Goal: Information Seeking & Learning: Learn about a topic

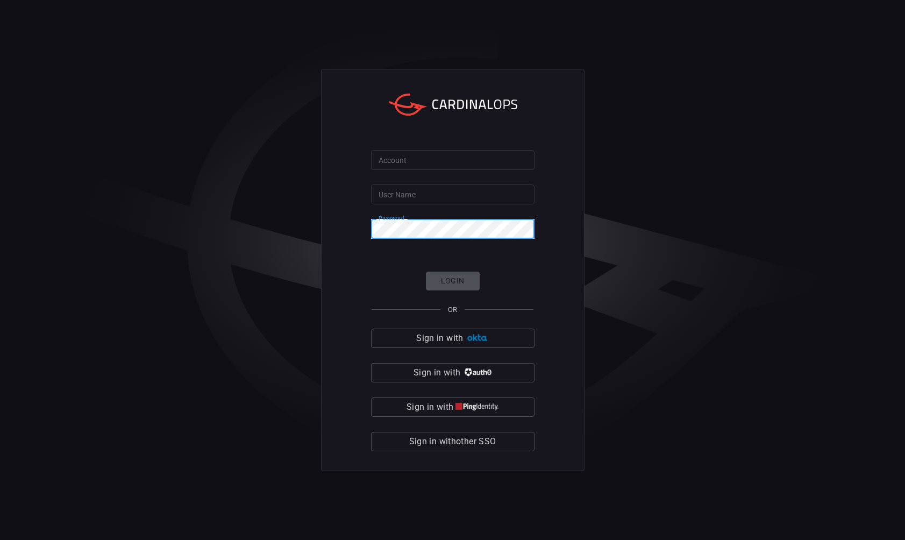
click at [429, 186] on input "User Name" at bounding box center [452, 194] width 163 height 20
type input "rob.austin"
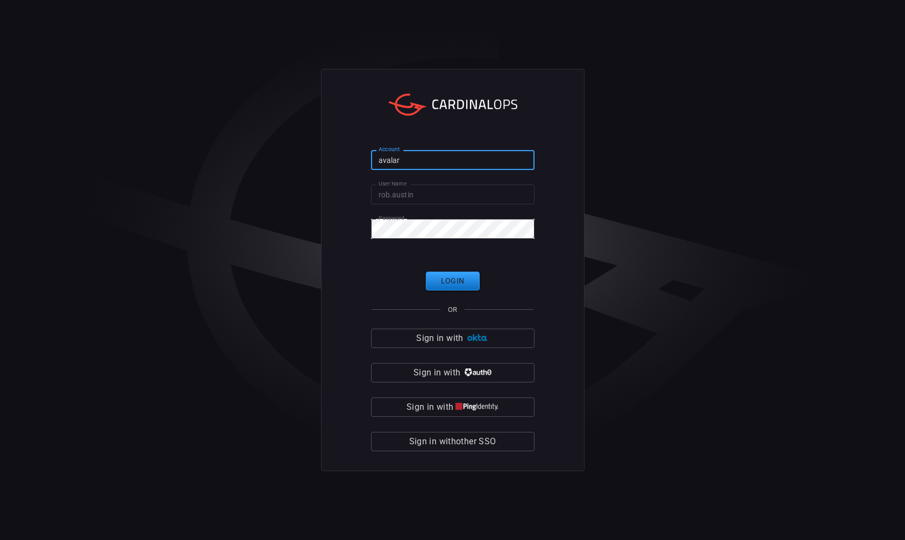
type input "avalara"
click button "Login" at bounding box center [453, 281] width 54 height 19
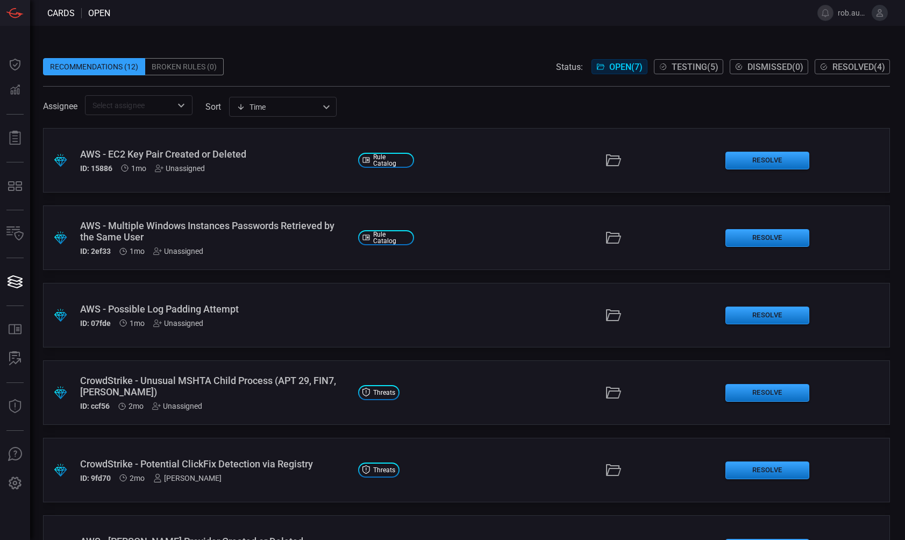
click at [531, 14] on span at bounding box center [457, 13] width 694 height 26
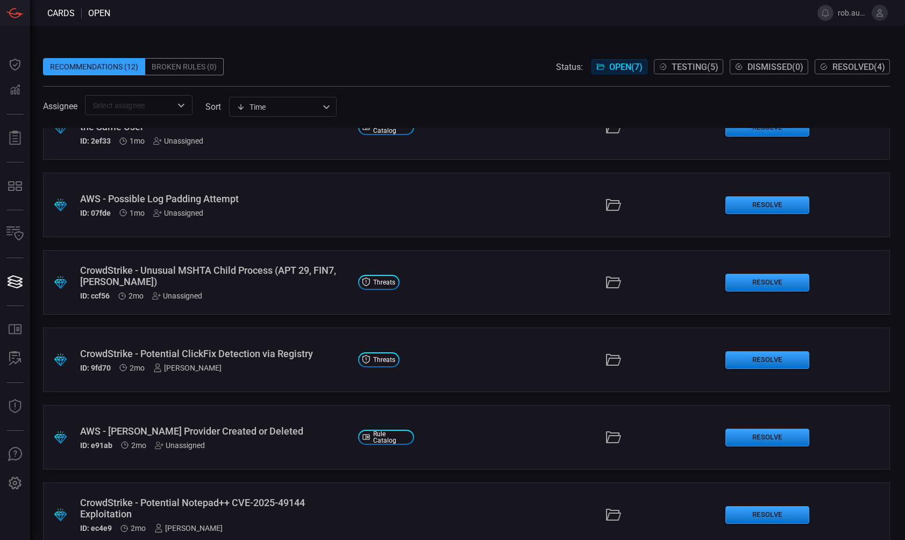
scroll to position [130, 0]
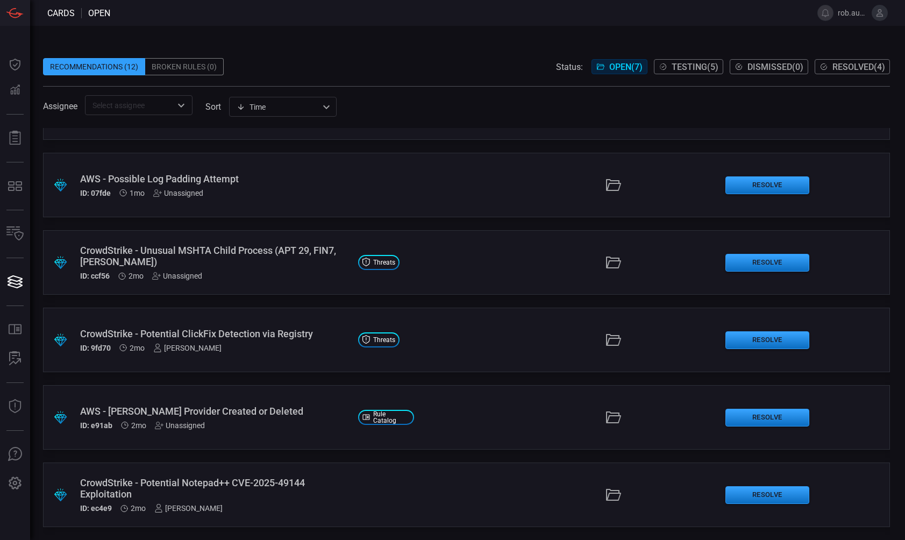
click at [247, 332] on div "CrowdStrike - Potential ClickFix Detection via Registry" at bounding box center [214, 333] width 269 height 11
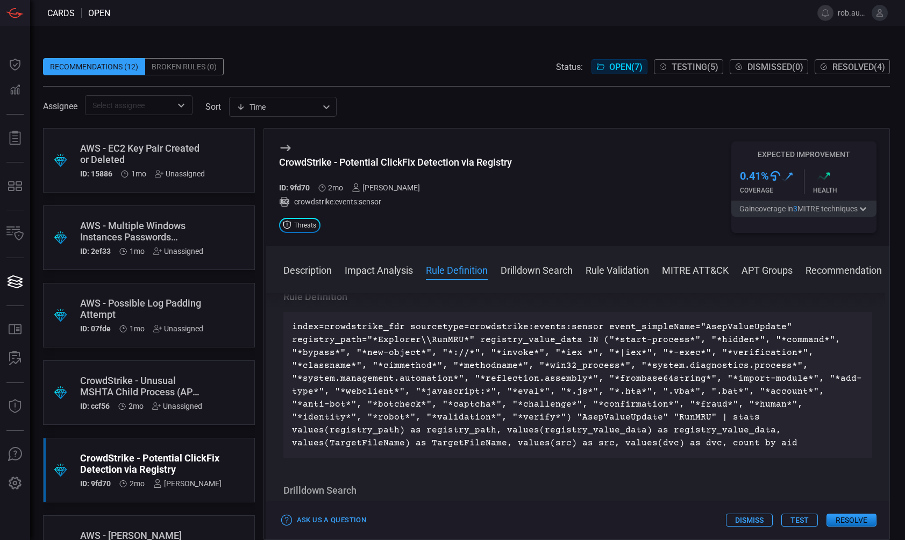
click at [205, 382] on div ".suggested_cards_icon{fill:url(#suggested_cards_icon);} CrowdStrike - Unusual M…" at bounding box center [149, 392] width 212 height 65
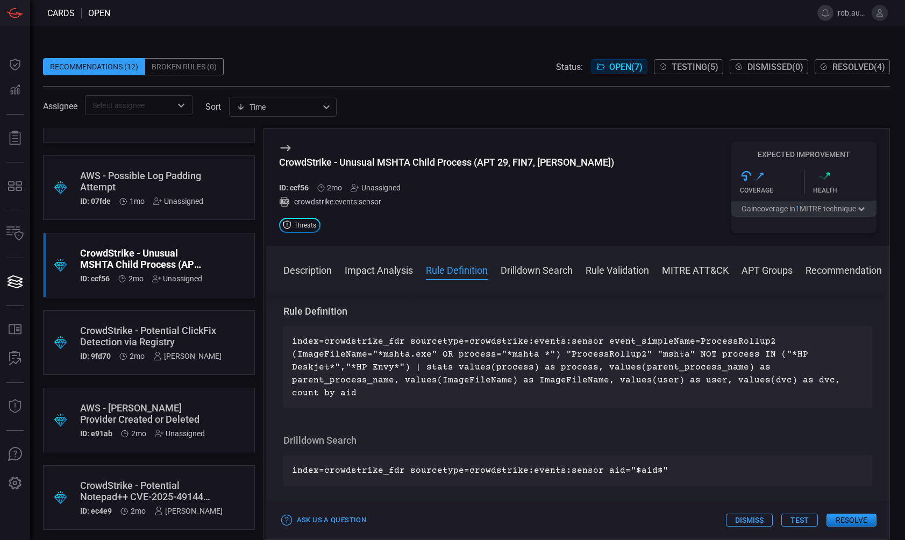
scroll to position [130, 0]
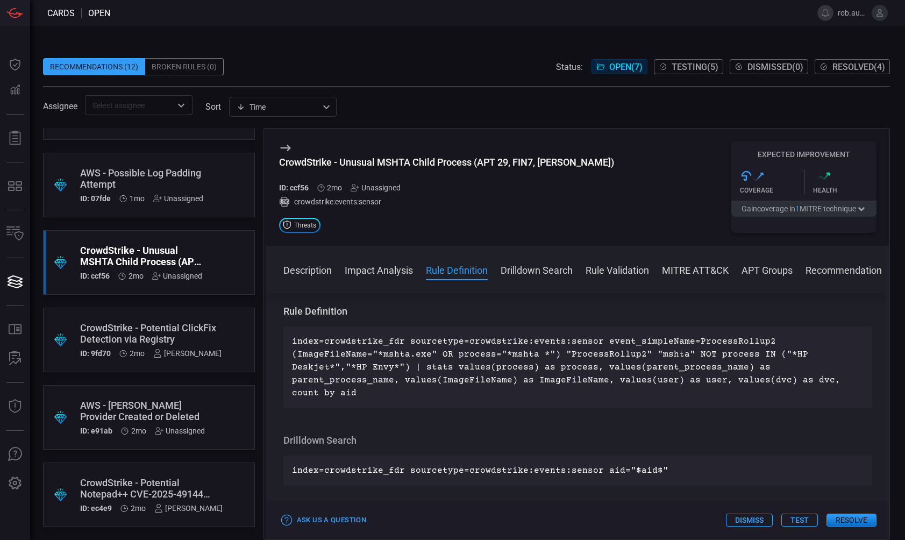
click at [207, 479] on div "CrowdStrike - Potential Notepad++ CVE-2025-49144 Exploitation" at bounding box center [151, 488] width 143 height 23
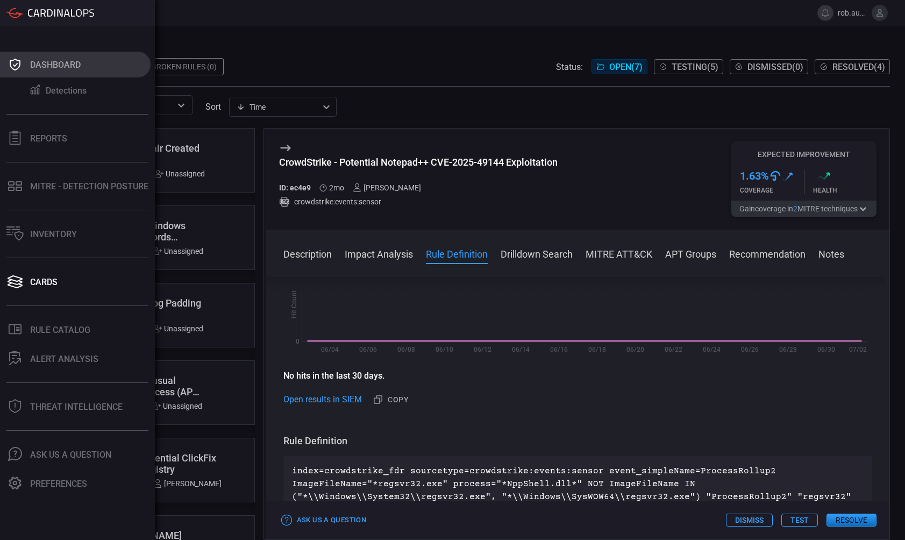
click at [55, 63] on div "Dashboard" at bounding box center [55, 65] width 51 height 10
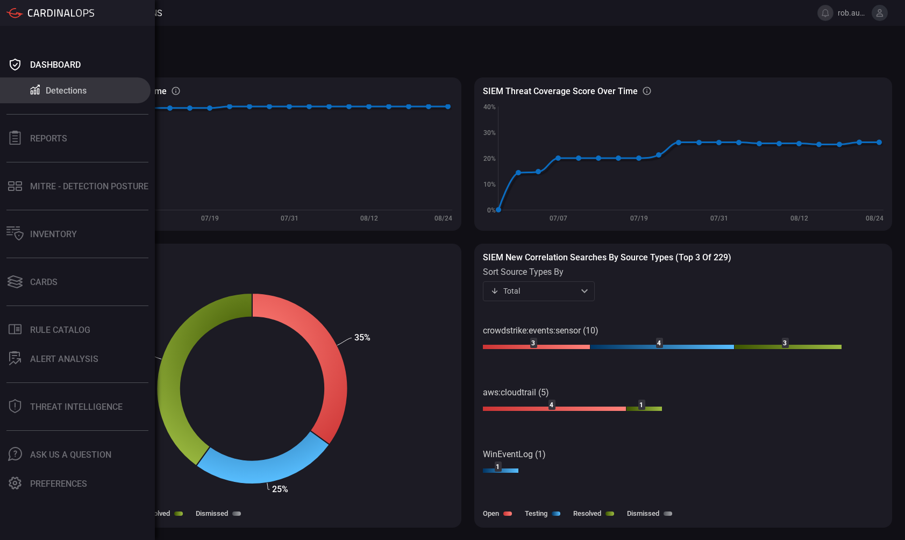
click at [60, 91] on div "Detections" at bounding box center [66, 91] width 41 height 10
click at [70, 94] on div "Detections" at bounding box center [66, 91] width 41 height 10
click at [101, 186] on div "MITRE - Detection Posture" at bounding box center [89, 186] width 118 height 10
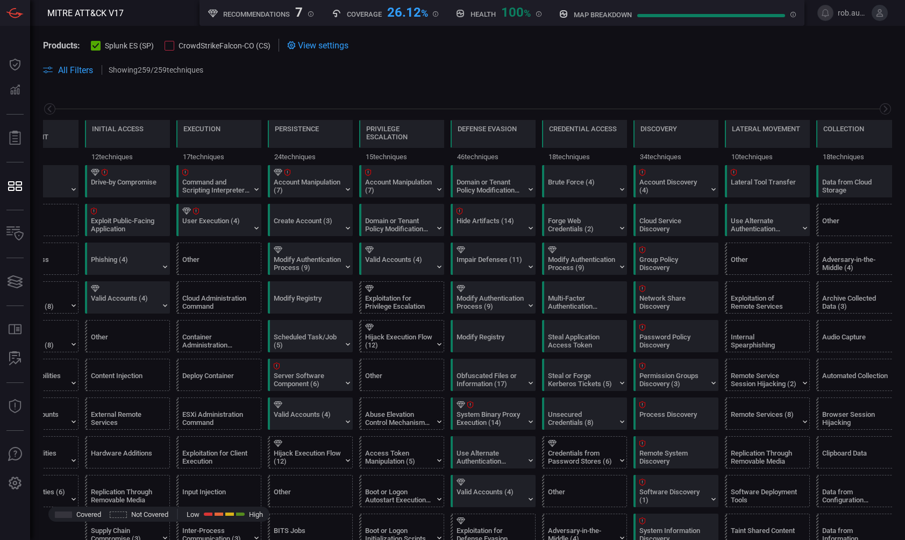
type button "/mitremap"
click at [886, 18] on button at bounding box center [880, 13] width 16 height 16
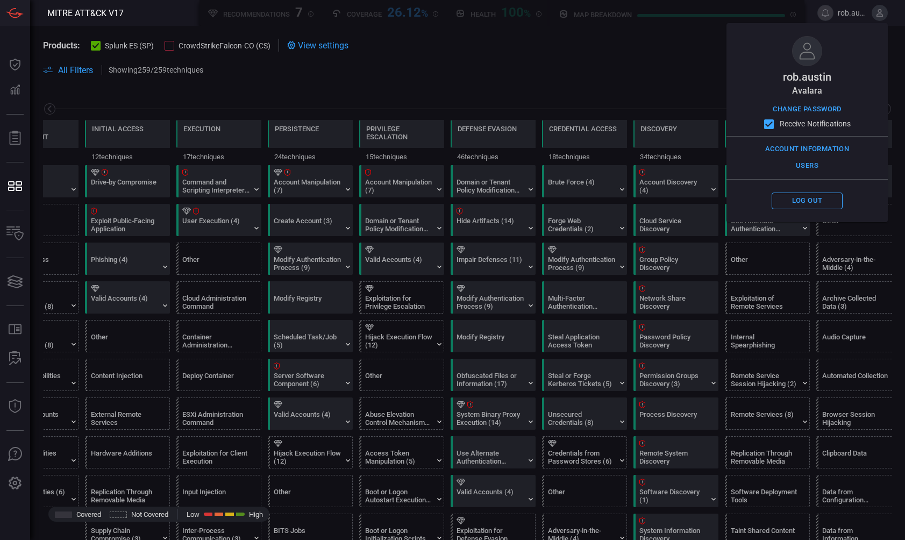
click at [653, 61] on span at bounding box center [467, 58] width 849 height 12
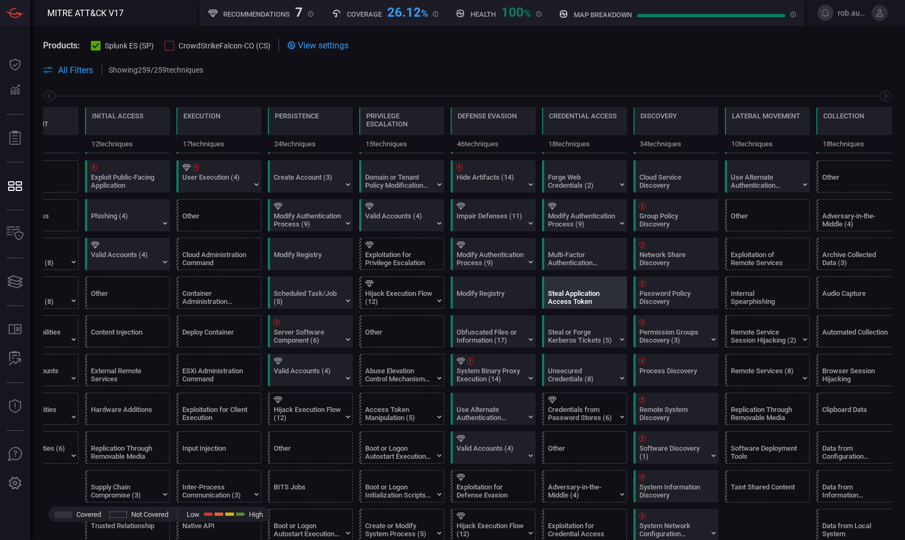
scroll to position [51, 0]
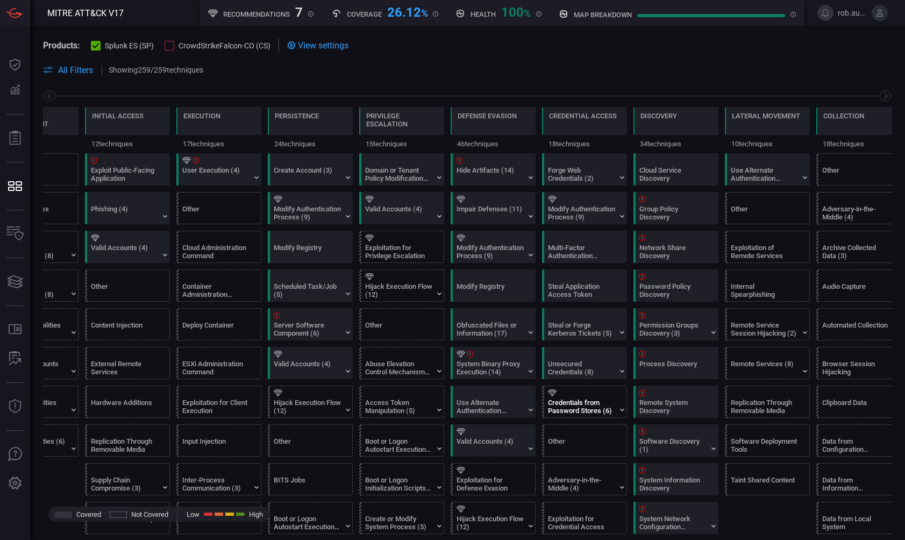
click at [579, 392] on div at bounding box center [586, 392] width 77 height 7
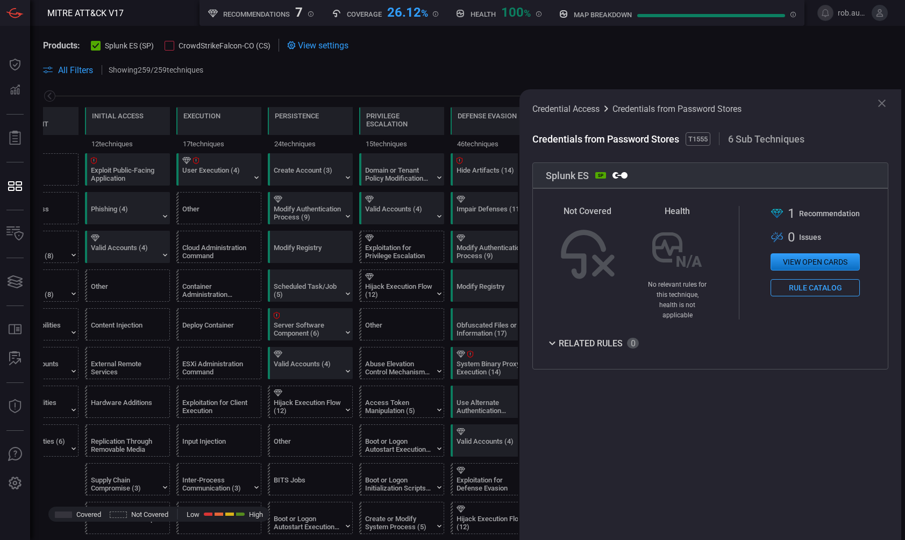
click at [808, 267] on button "View open cards" at bounding box center [815, 261] width 89 height 17
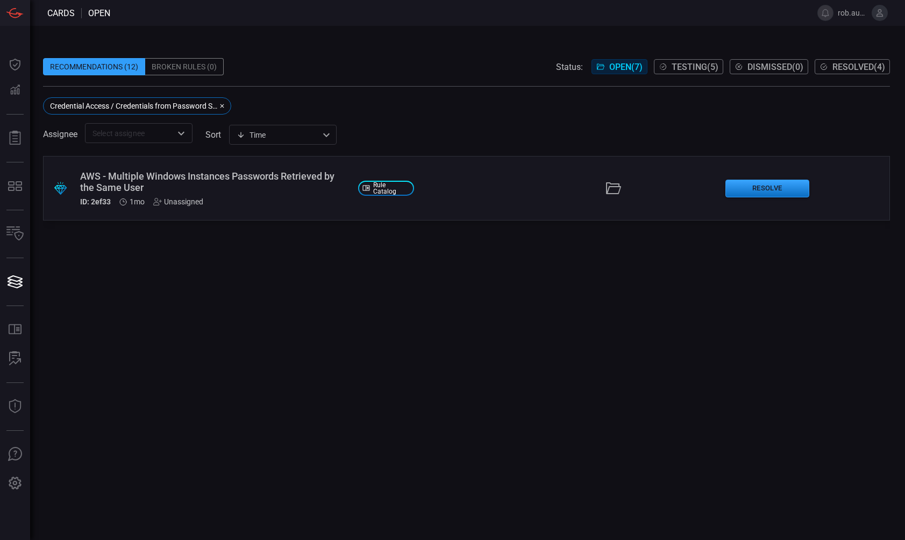
click at [286, 179] on div "AWS - Multiple Windows Instances Passwords Retrieved by the Same User" at bounding box center [214, 181] width 269 height 23
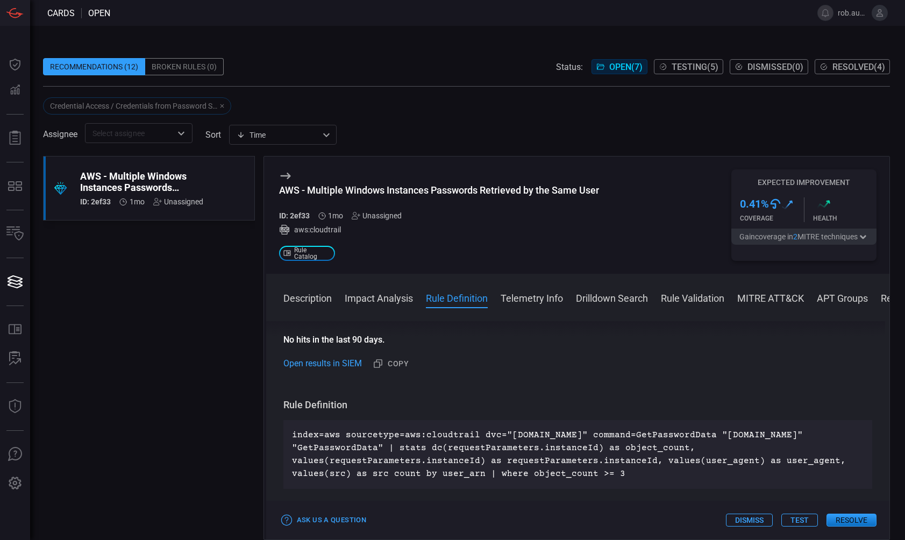
scroll to position [303, 0]
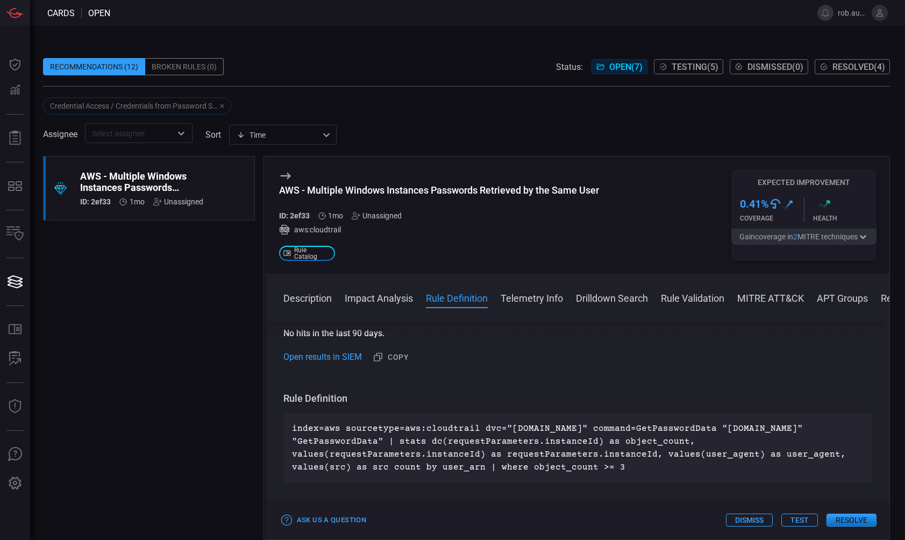
click at [869, 235] on icon "button" at bounding box center [863, 237] width 11 height 9
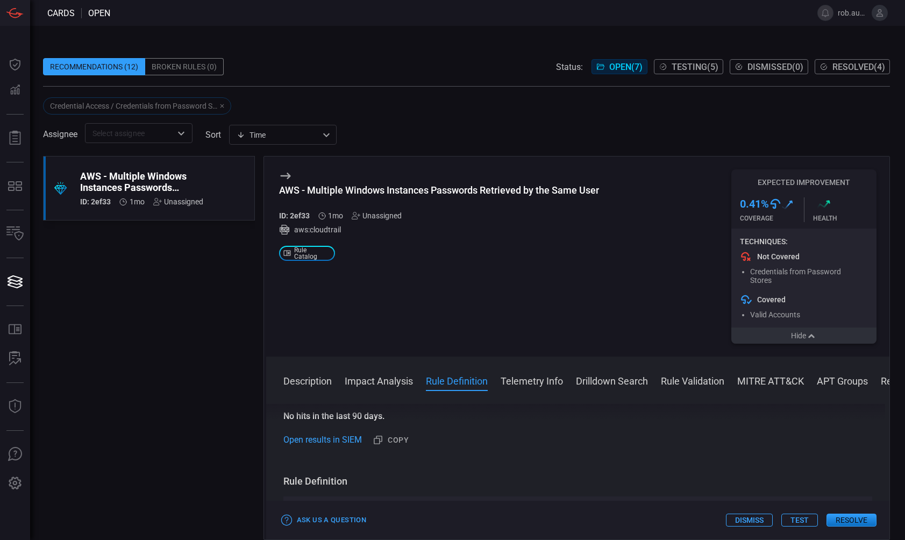
click at [797, 338] on button "Hide" at bounding box center [803, 336] width 145 height 16
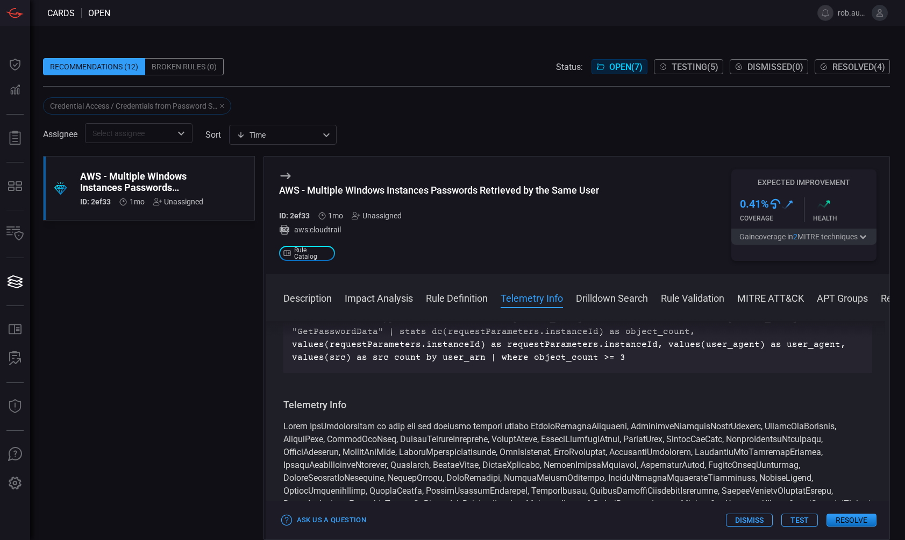
scroll to position [366, 0]
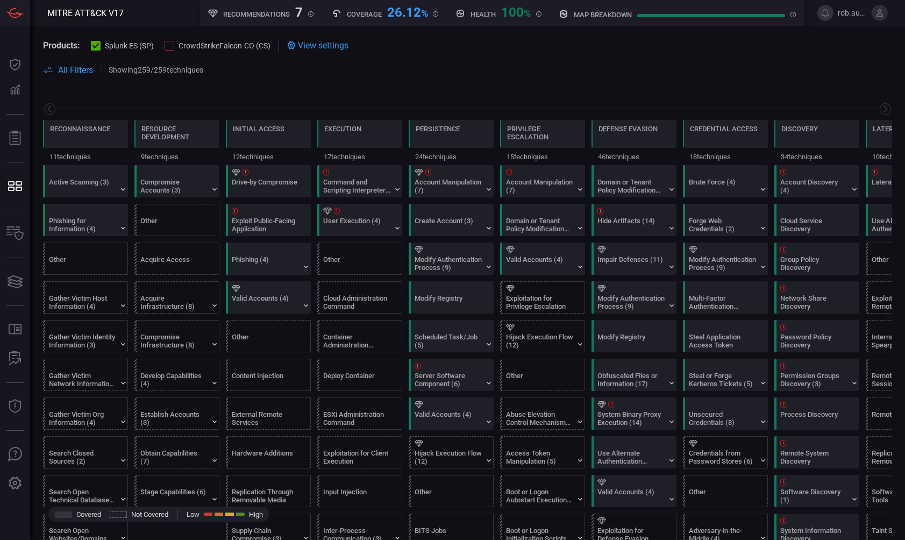
scroll to position [0, 141]
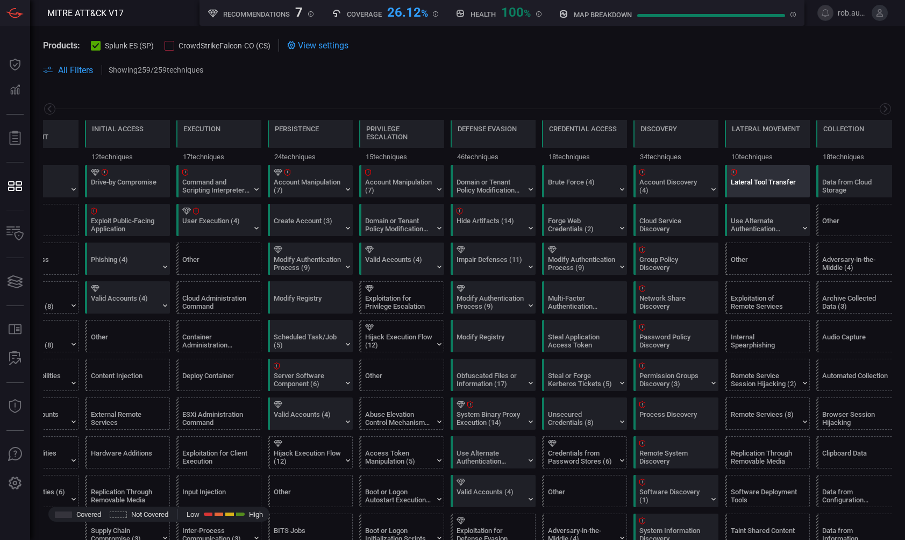
click at [758, 174] on div at bounding box center [769, 172] width 77 height 7
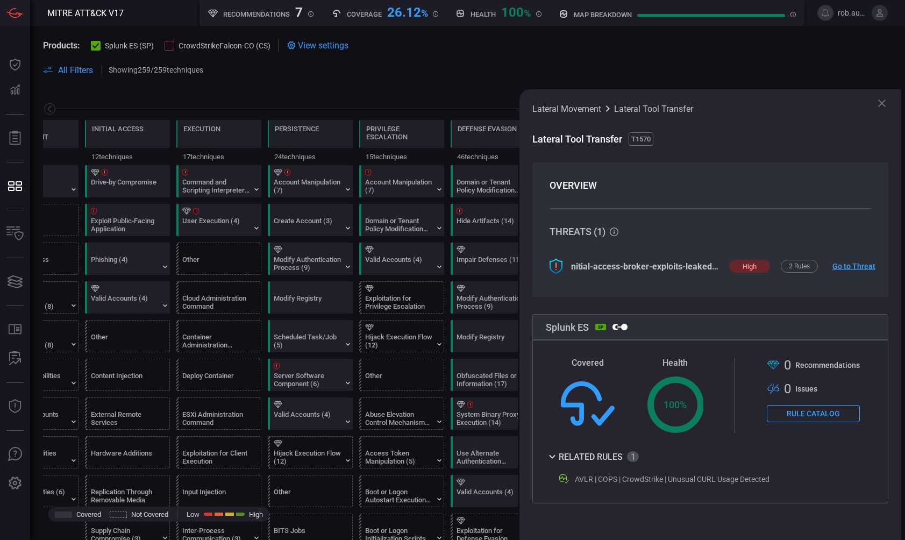
click at [848, 266] on link "Go to Threat" at bounding box center [850, 266] width 34 height 9
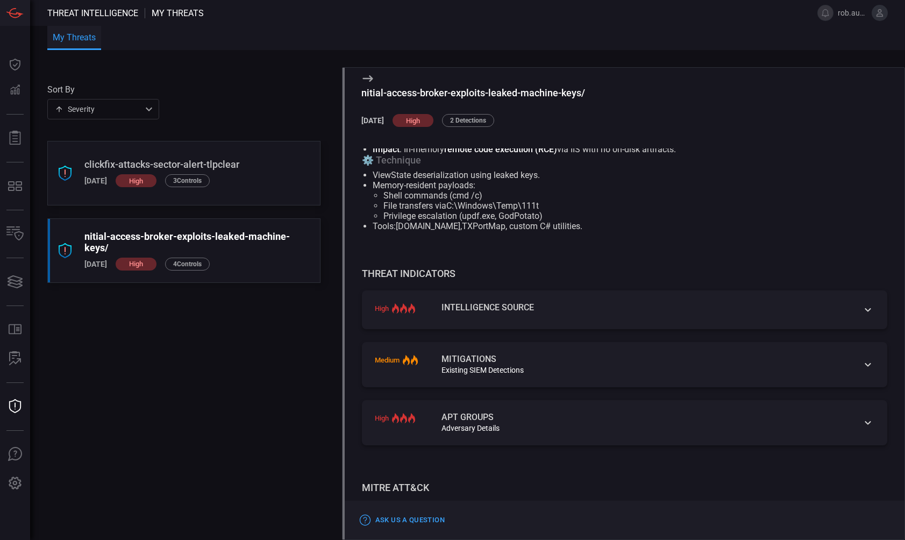
scroll to position [72, 0]
click at [607, 310] on div "Intelligence Source" at bounding box center [645, 306] width 407 height 9
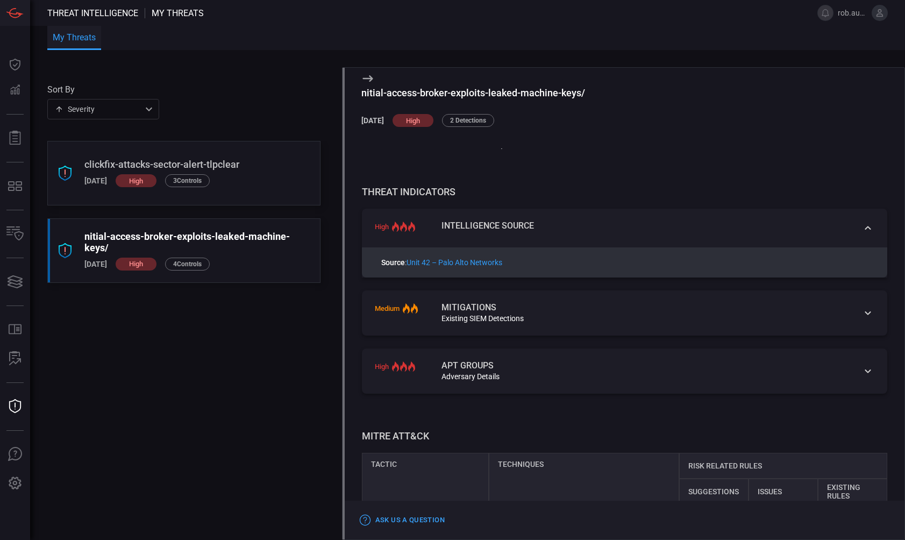
scroll to position [152, 0]
click at [605, 308] on div "medium Mitigations Existing SIEM Detections" at bounding box center [624, 313] width 525 height 45
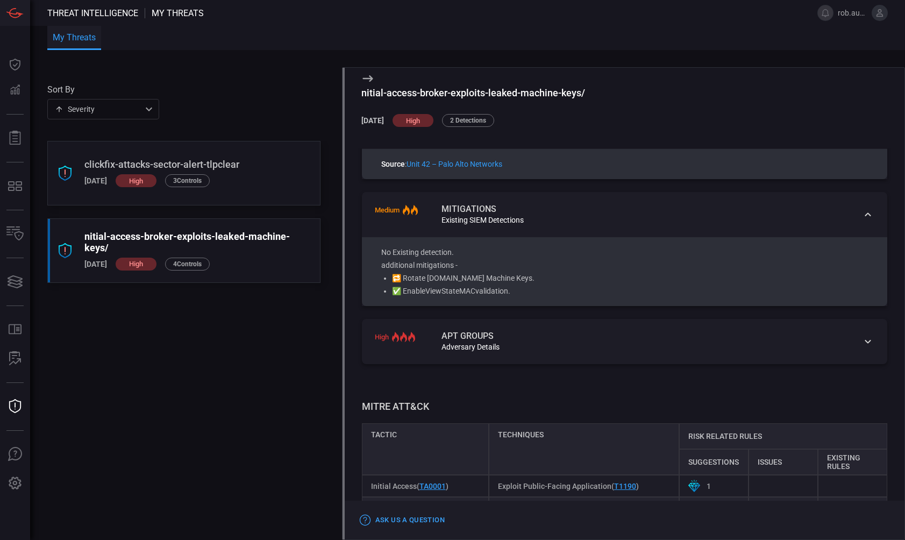
scroll to position [264, 0]
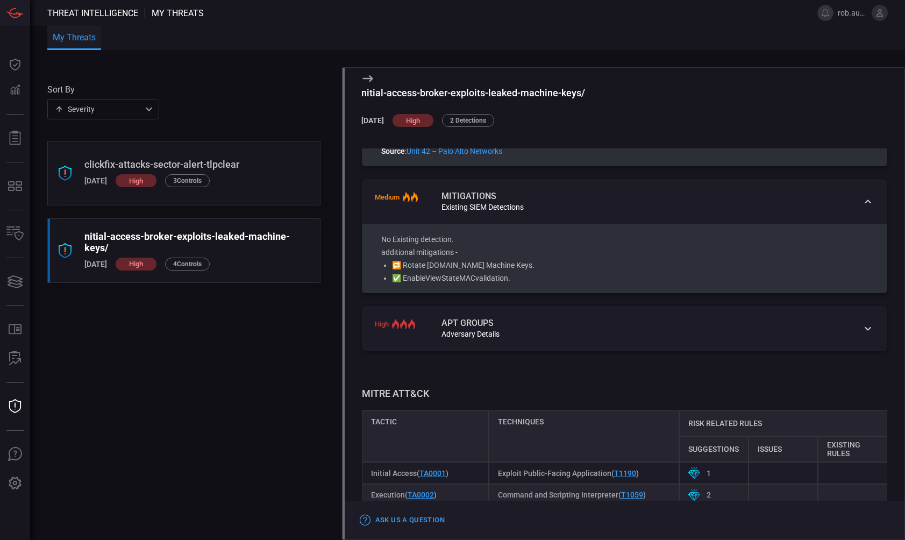
click at [575, 338] on div "Adversary Details" at bounding box center [645, 334] width 407 height 9
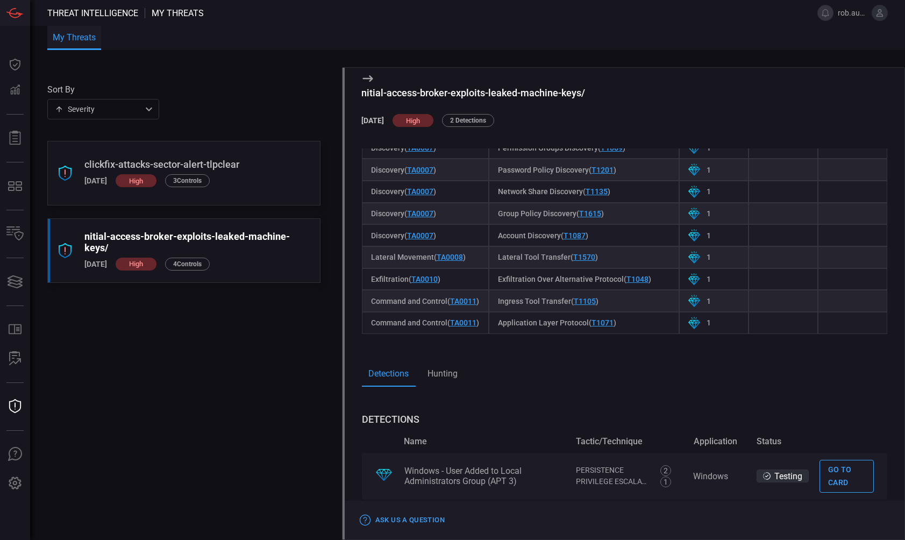
scroll to position [1033, 0]
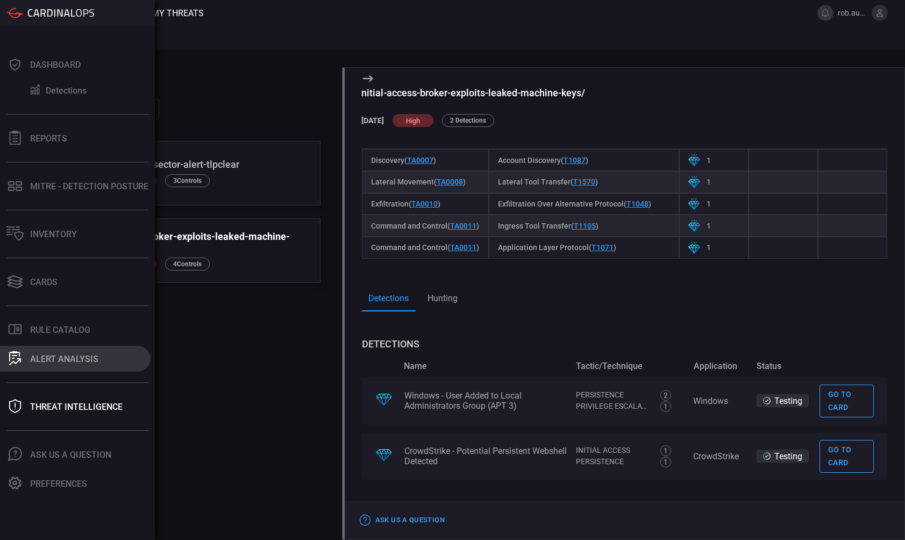
click at [87, 355] on div "ALERT ANALYSIS" at bounding box center [64, 359] width 68 height 10
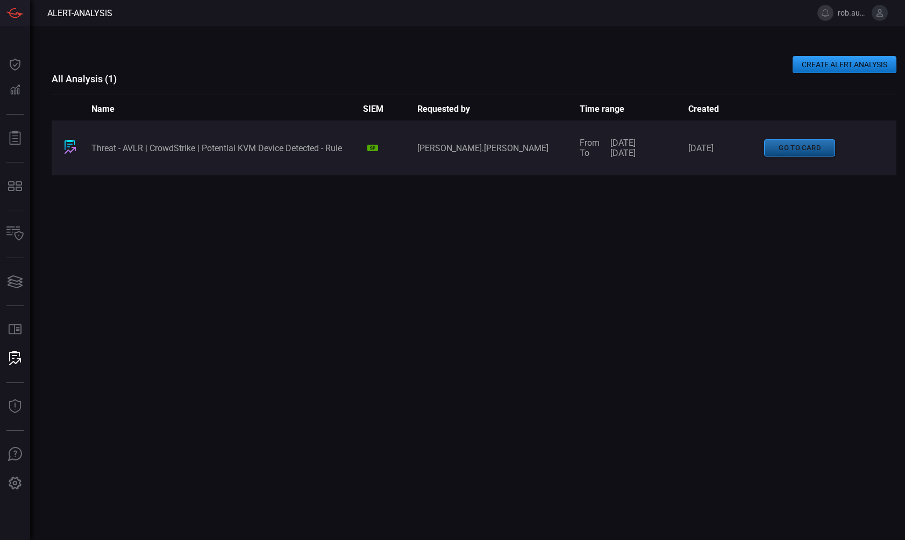
click at [777, 152] on button "go to card" at bounding box center [799, 148] width 71 height 18
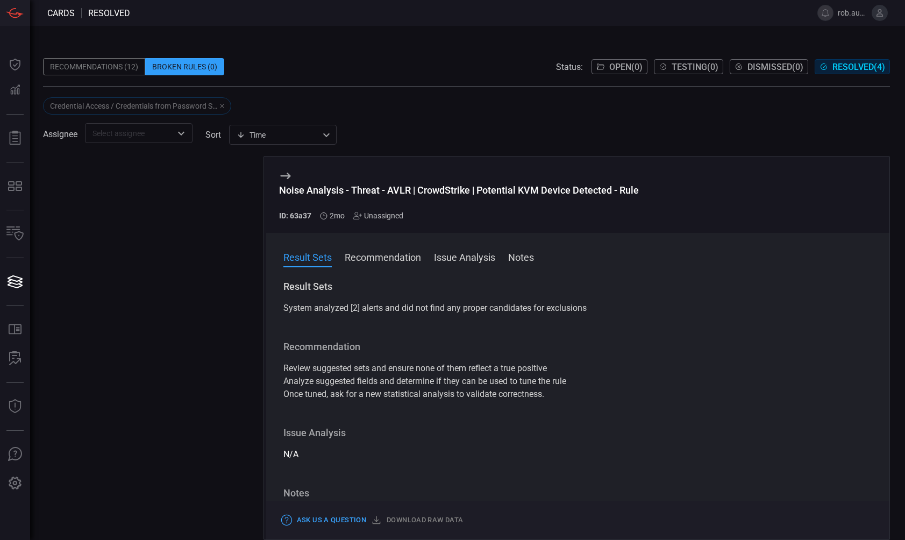
click at [227, 193] on div at bounding box center [149, 348] width 212 height 384
click at [141, 75] on div "Recommendations (12)" at bounding box center [94, 66] width 102 height 17
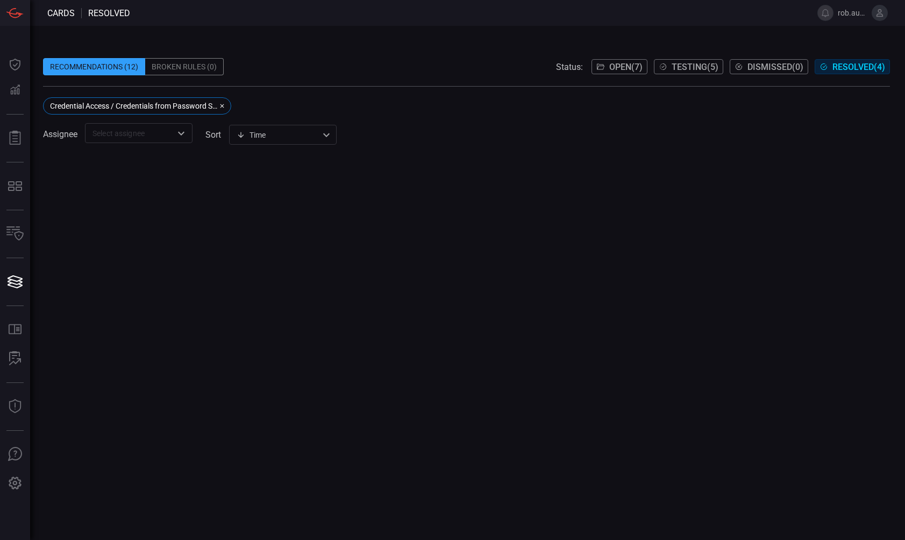
click at [224, 109] on icon "button" at bounding box center [222, 106] width 6 height 6
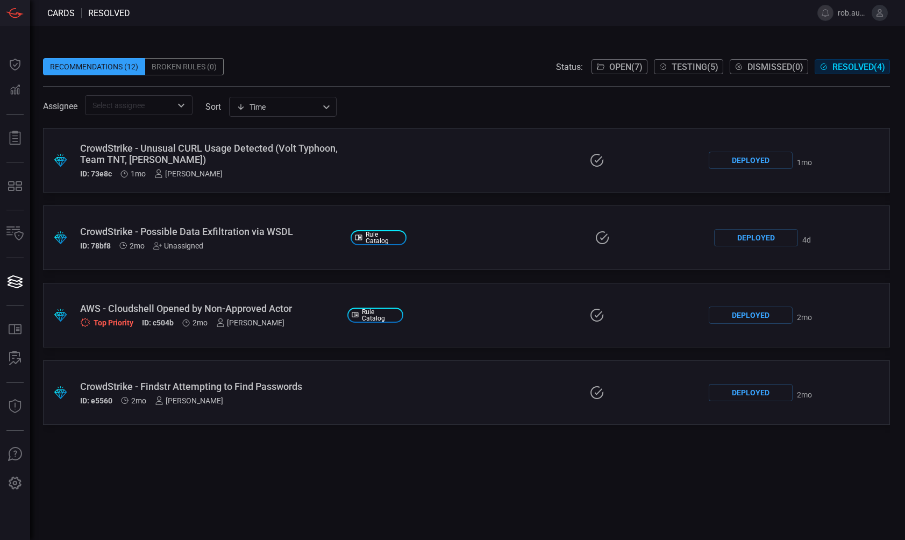
click at [245, 229] on div "CrowdStrike - Possible Data Exfiltration via WSDL" at bounding box center [211, 231] width 262 height 11
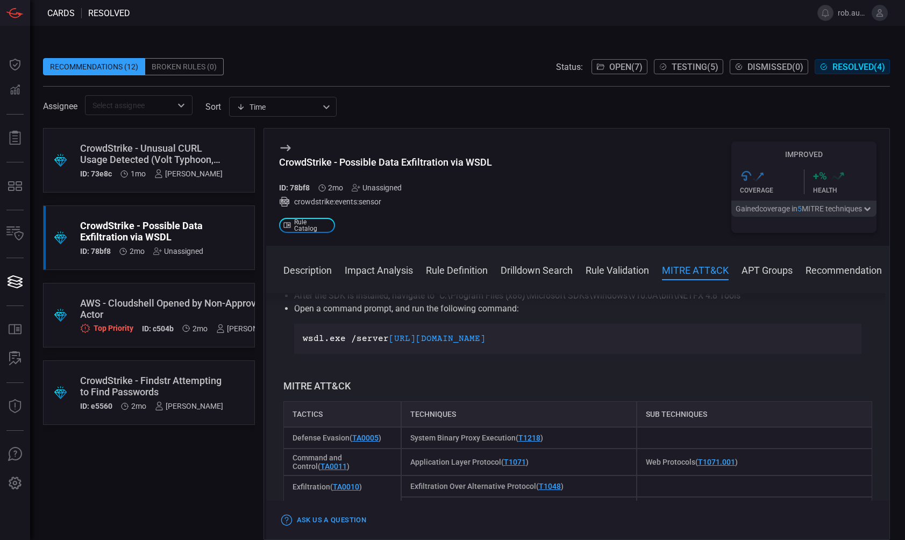
scroll to position [642, 0]
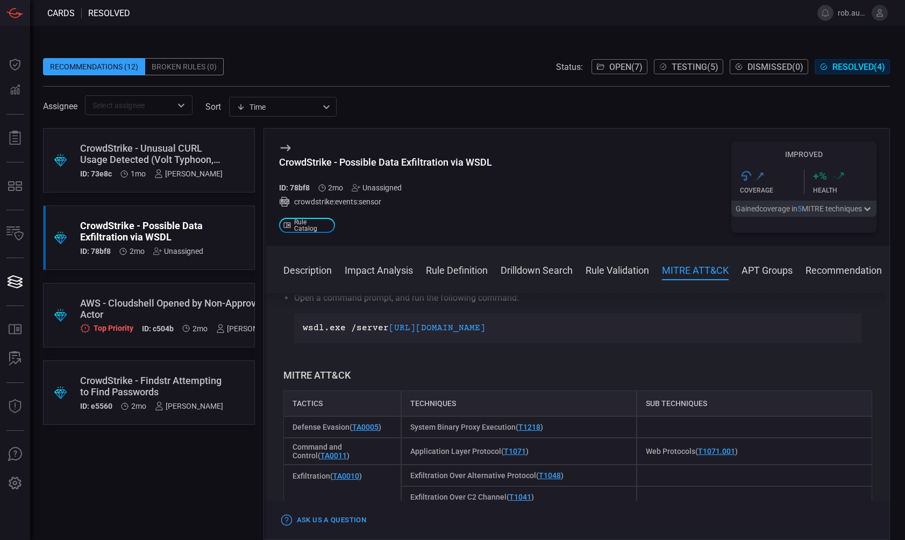
click at [172, 294] on div ".suggested_cards_icon{fill:url(#suggested_cards_icon);} AWS - Cloudshell Opened…" at bounding box center [149, 315] width 212 height 65
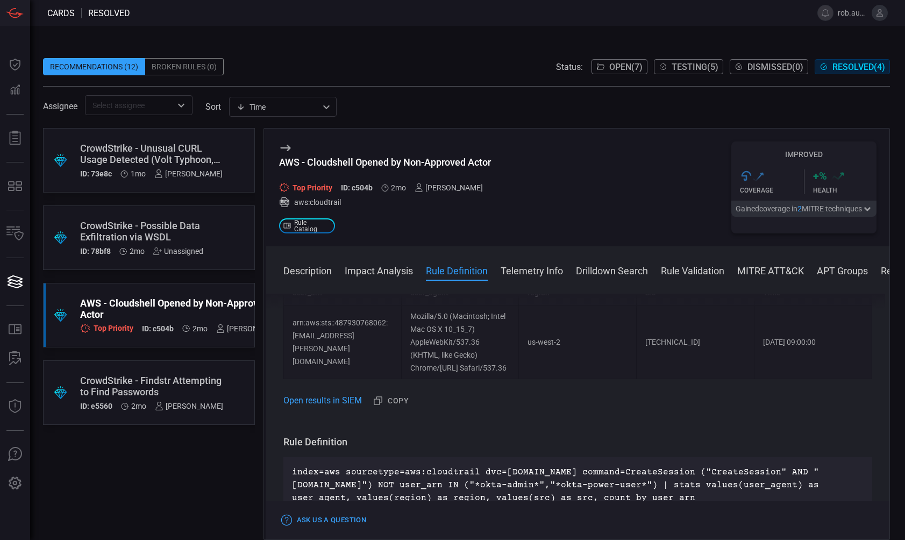
scroll to position [364, 0]
click at [359, 405] on link "Open results in SIEM" at bounding box center [322, 398] width 79 height 13
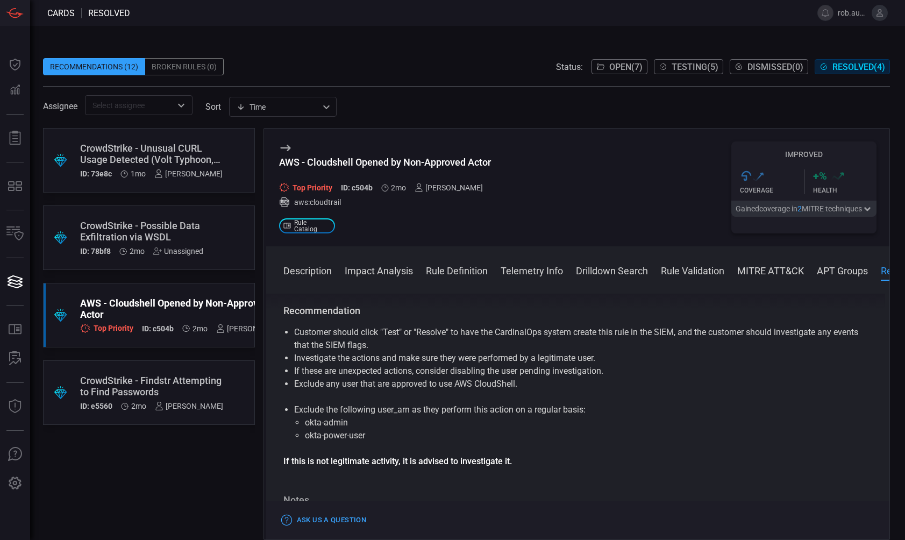
scroll to position [1586, 0]
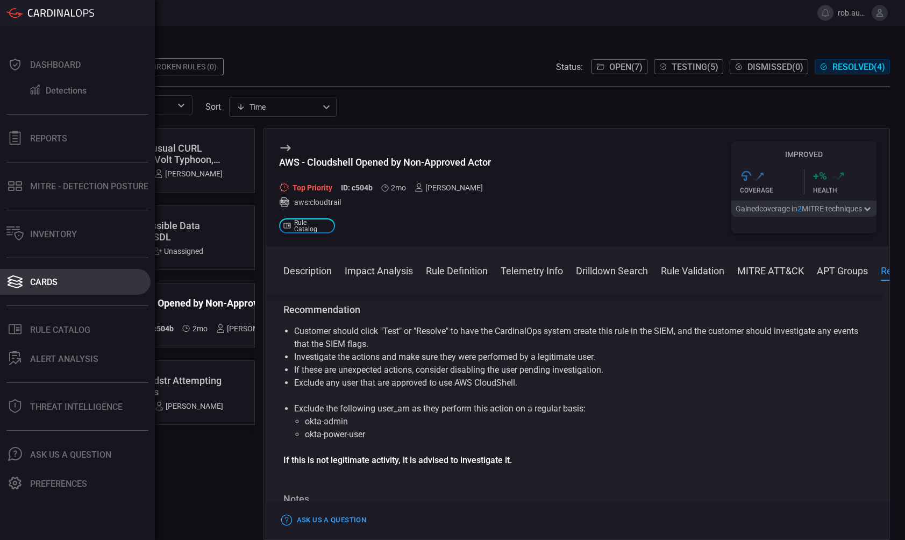
click at [55, 286] on div "Cards" at bounding box center [43, 282] width 27 height 10
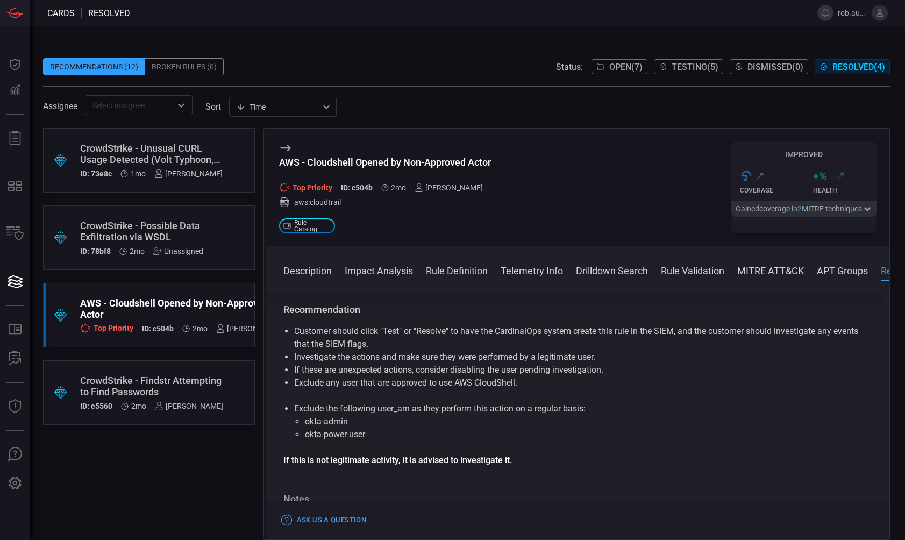
click at [222, 153] on div ".suggested_cards_icon{fill:url(#suggested_cards_icon);} CrowdStrike - Unusual C…" at bounding box center [149, 160] width 212 height 65
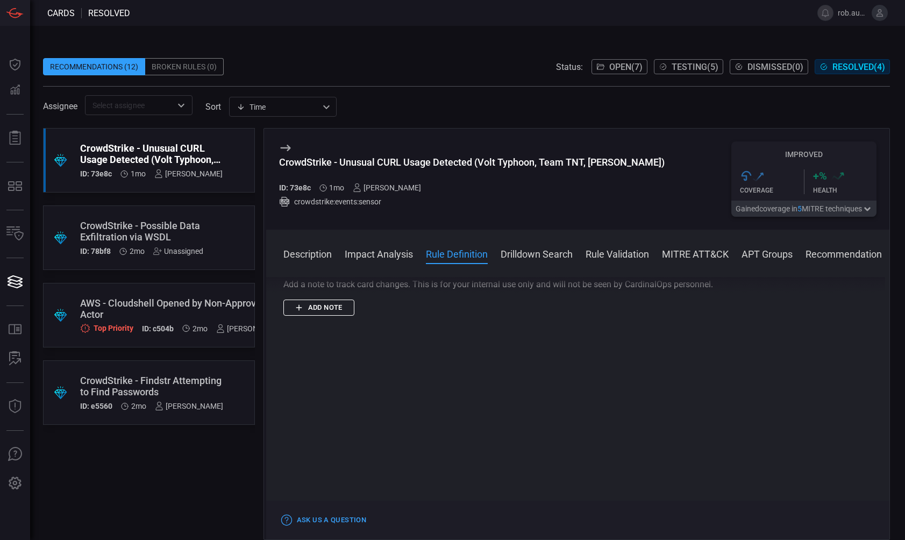
scroll to position [12749, 0]
drag, startPoint x: 577, startPoint y: 379, endPoint x: 292, endPoint y: 332, distance: 288.3
copy p "index=crowdstrike_fdr sourcetype=crowdstrike:events:sensor event_simpleName=Pro…"
